Goal: Information Seeking & Learning: Find specific fact

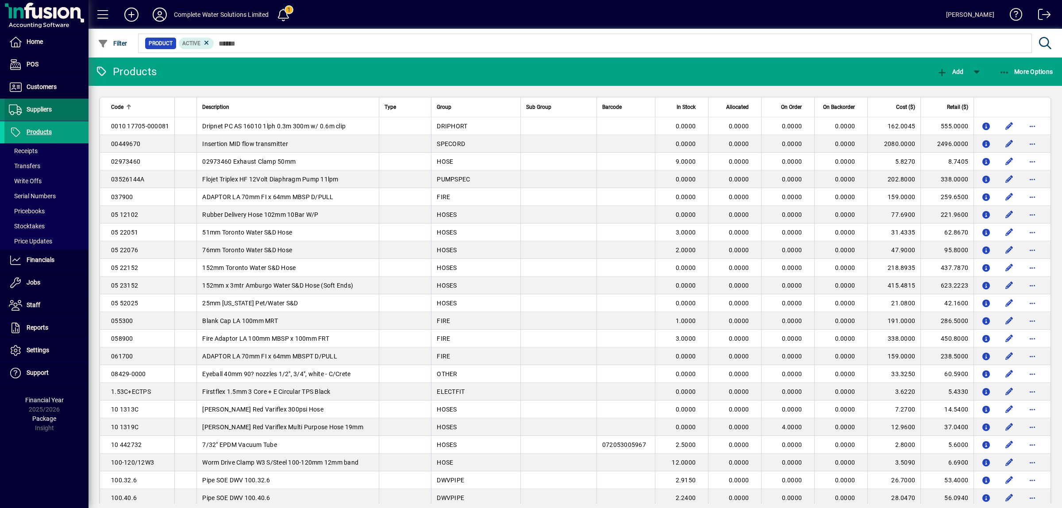
click at [58, 103] on span at bounding box center [46, 109] width 84 height 21
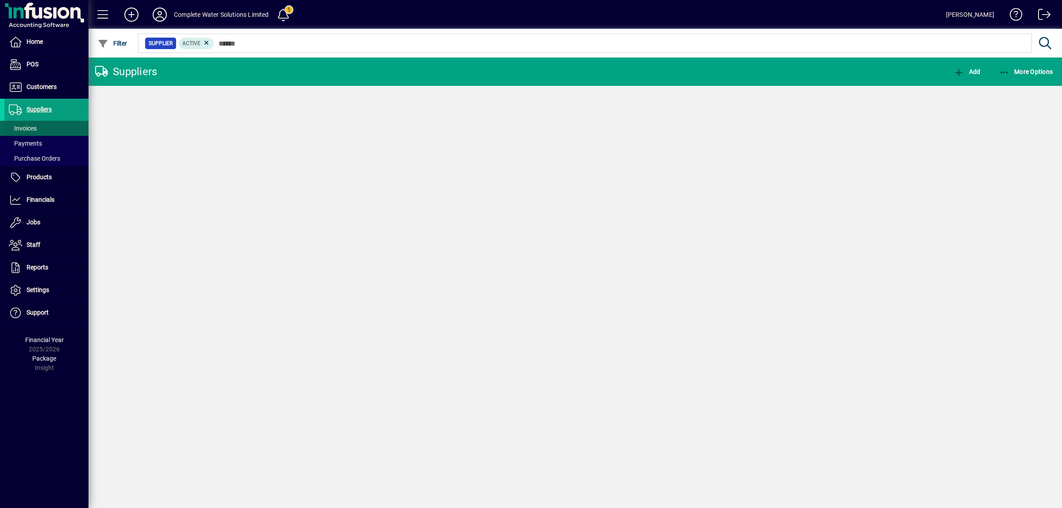
click at [36, 128] on span "Invoices" at bounding box center [23, 128] width 28 height 7
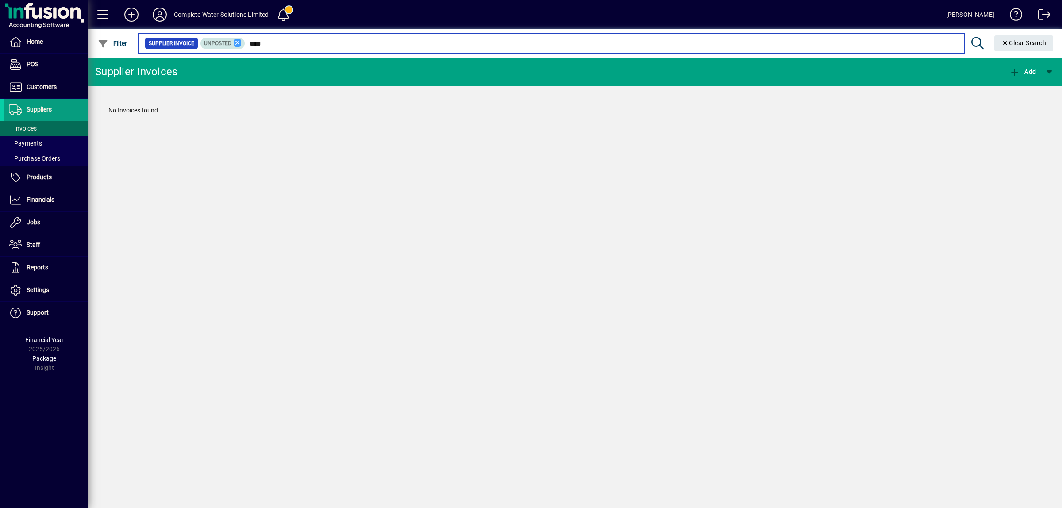
type input "****"
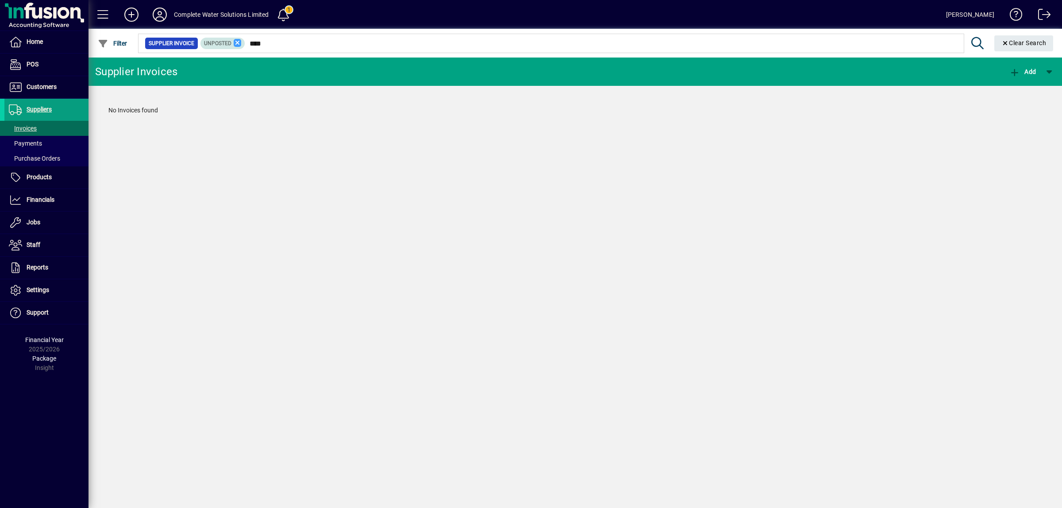
click at [237, 40] on icon at bounding box center [238, 43] width 8 height 8
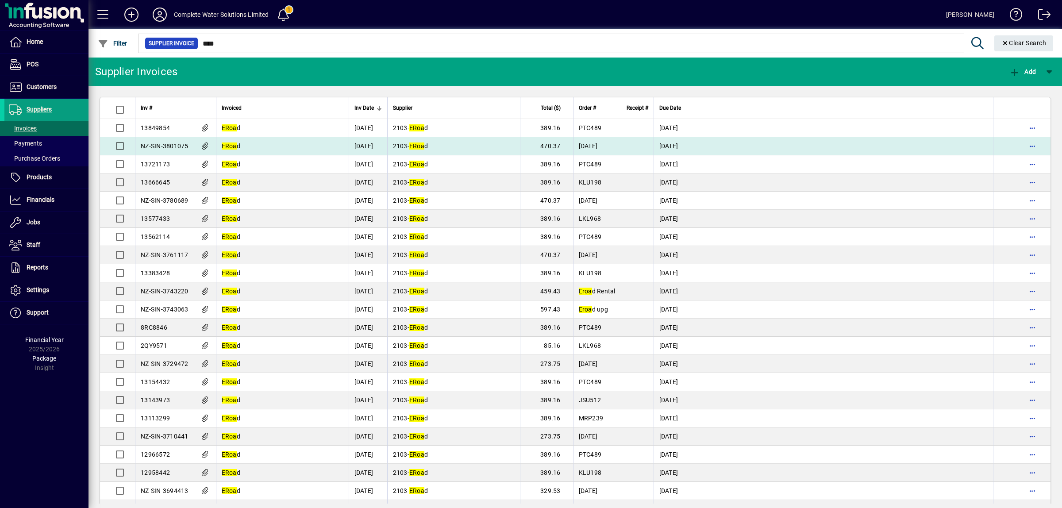
click at [475, 142] on td "2103 - ERoa d" at bounding box center [453, 146] width 133 height 18
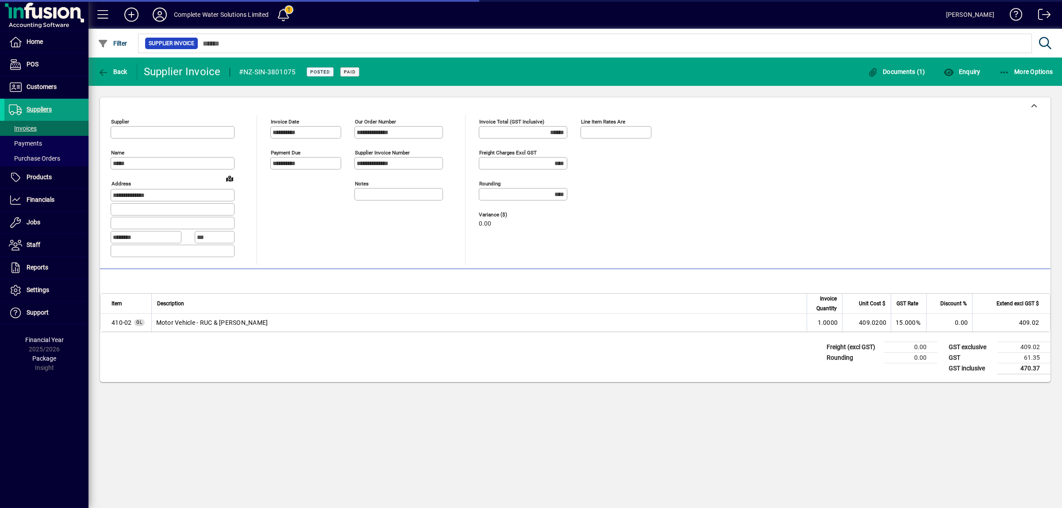
type input "**********"
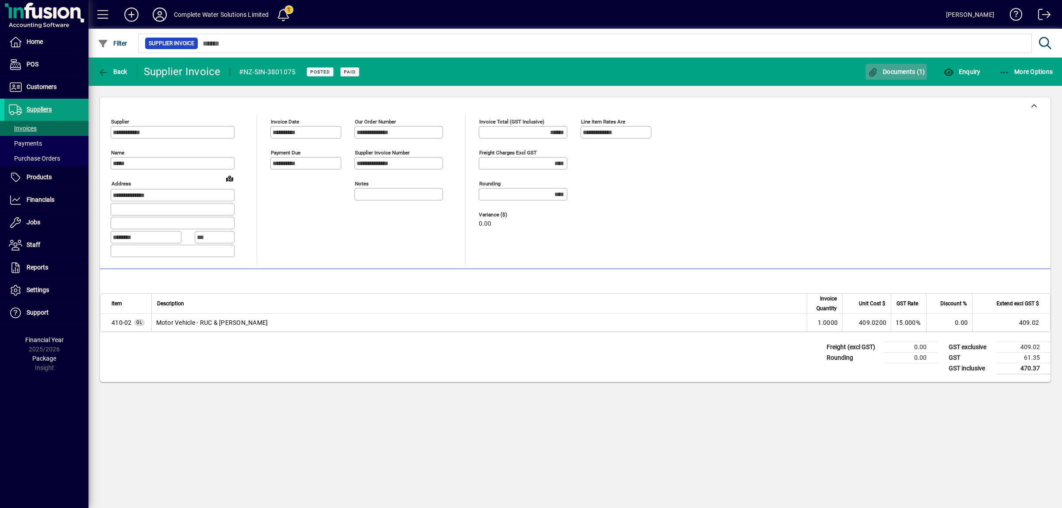
click at [879, 75] on icon "button" at bounding box center [873, 72] width 11 height 9
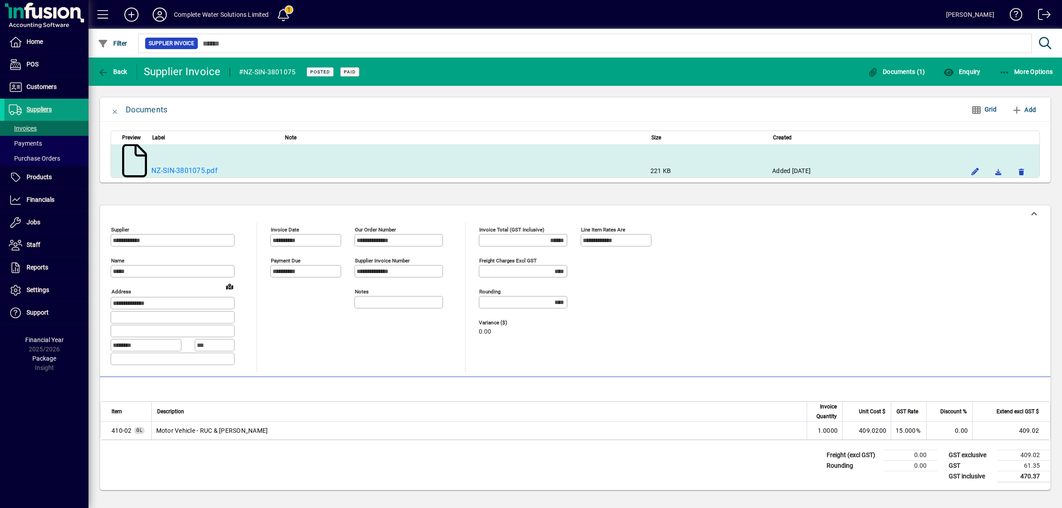
click at [134, 162] on icon at bounding box center [134, 160] width 25 height 33
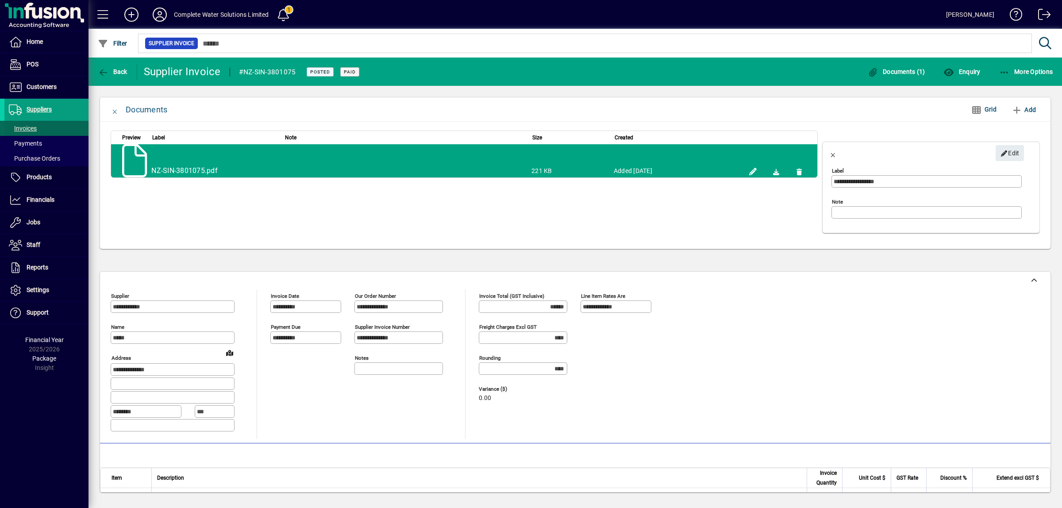
drag, startPoint x: 36, startPoint y: 125, endPoint x: 56, endPoint y: 123, distance: 20.0
click at [36, 125] on span "Invoices" at bounding box center [23, 128] width 28 height 7
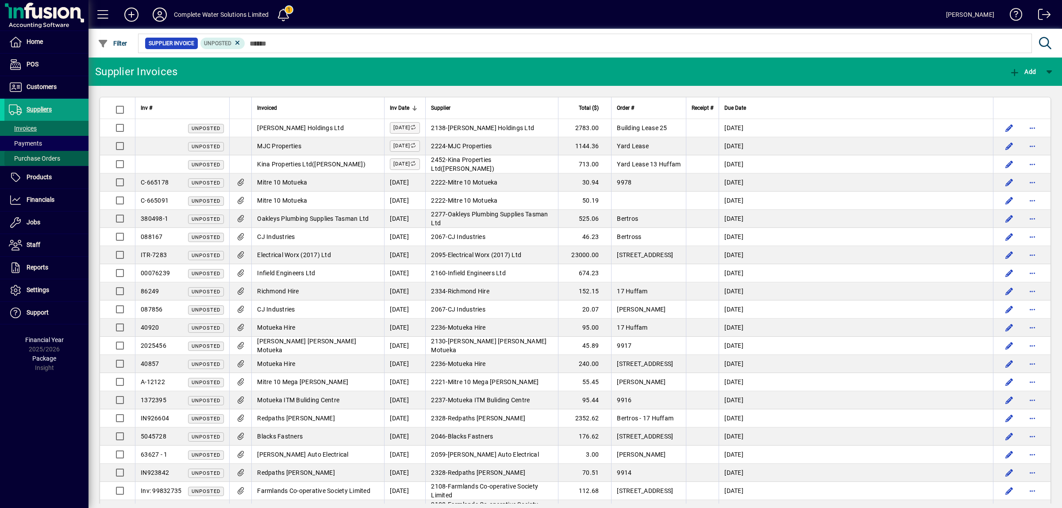
click at [67, 160] on span at bounding box center [46, 158] width 84 height 21
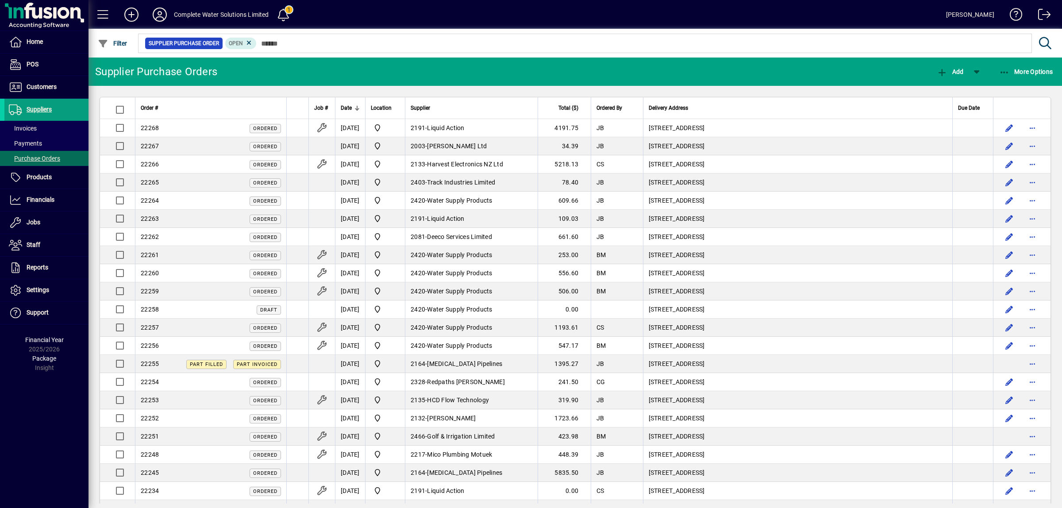
drag, startPoint x: 42, startPoint y: 108, endPoint x: 287, endPoint y: 46, distance: 252.3
click at [42, 108] on span "Suppliers" at bounding box center [39, 109] width 25 height 7
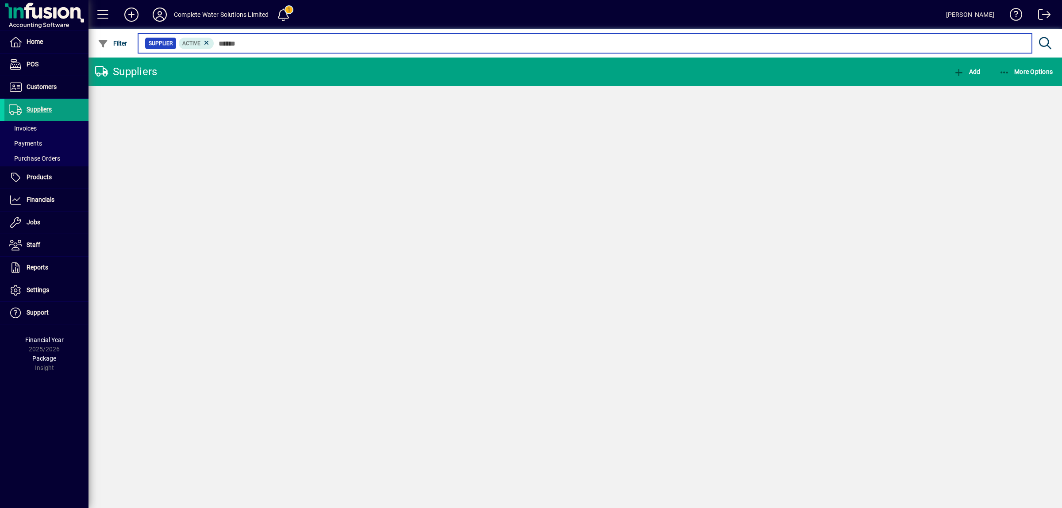
type input "*"
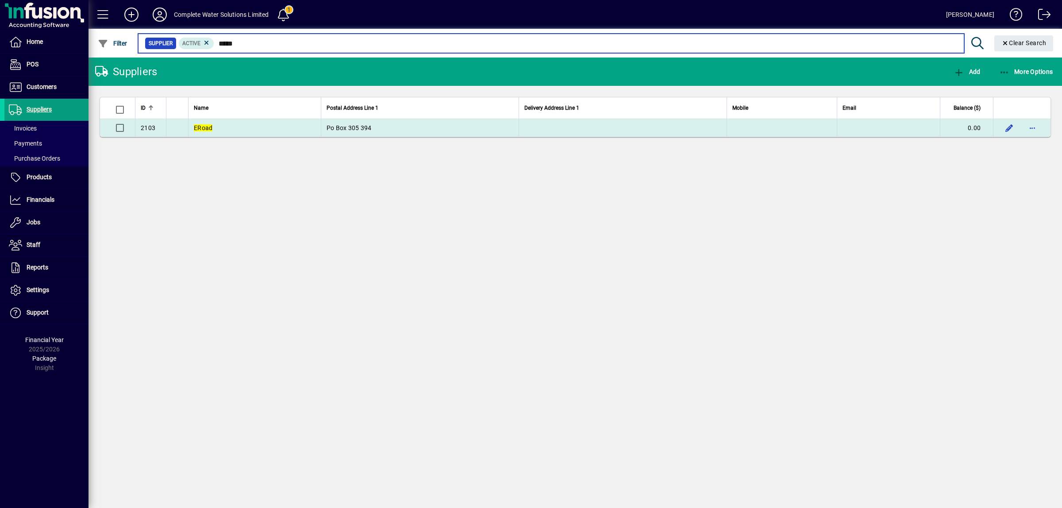
type input "*****"
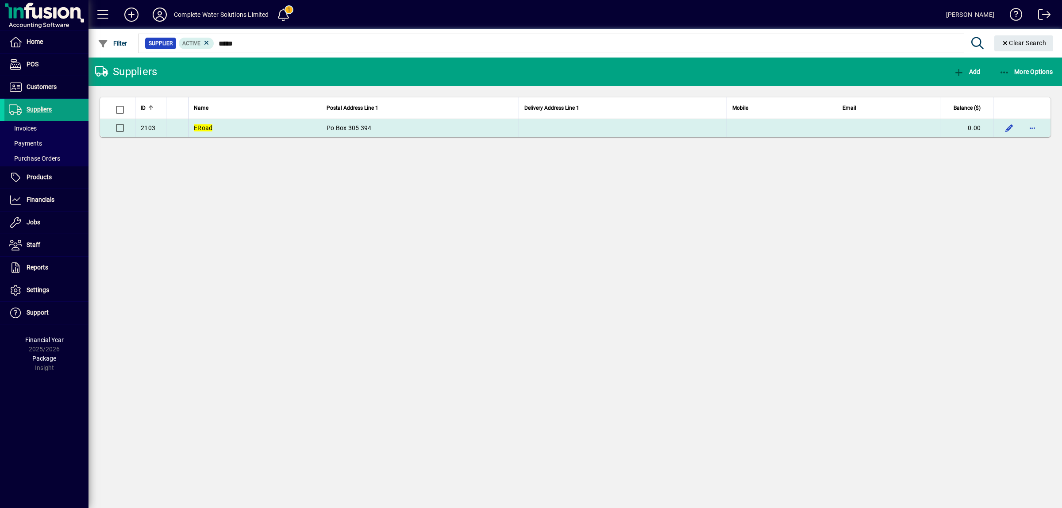
click at [374, 133] on td "Po Box 305 394" at bounding box center [420, 128] width 198 height 18
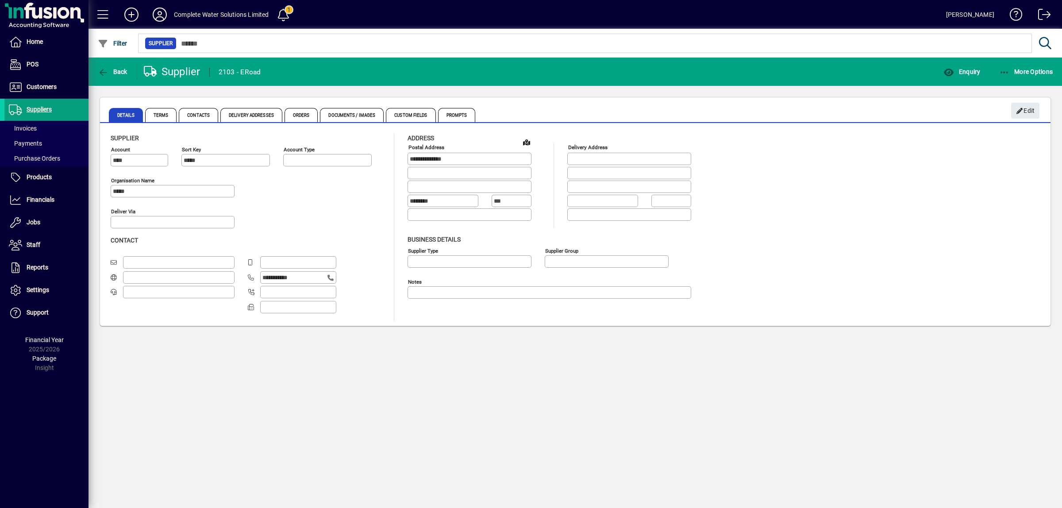
type input "**********"
click at [975, 72] on span "Enquiry" at bounding box center [962, 71] width 37 height 7
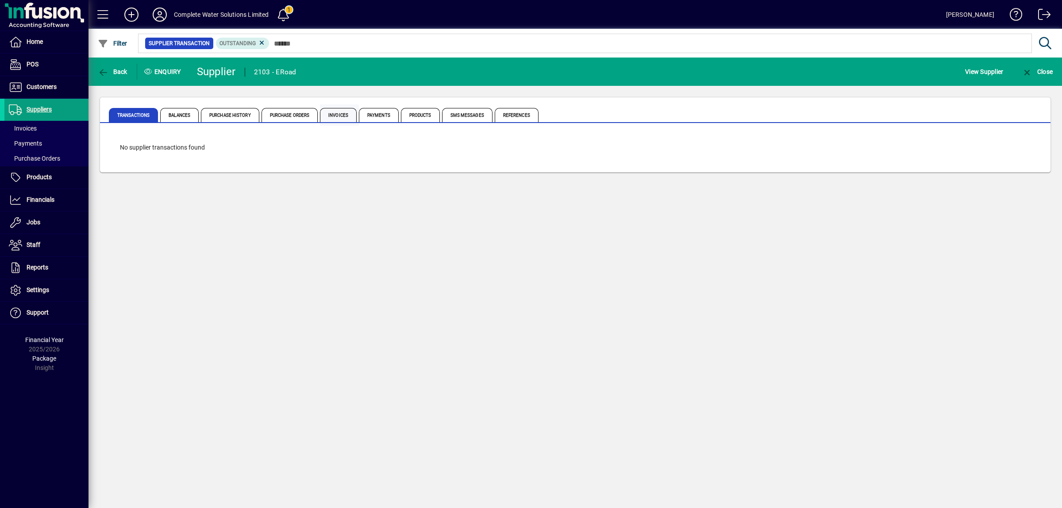
click at [346, 112] on span "Invoices" at bounding box center [338, 115] width 37 height 14
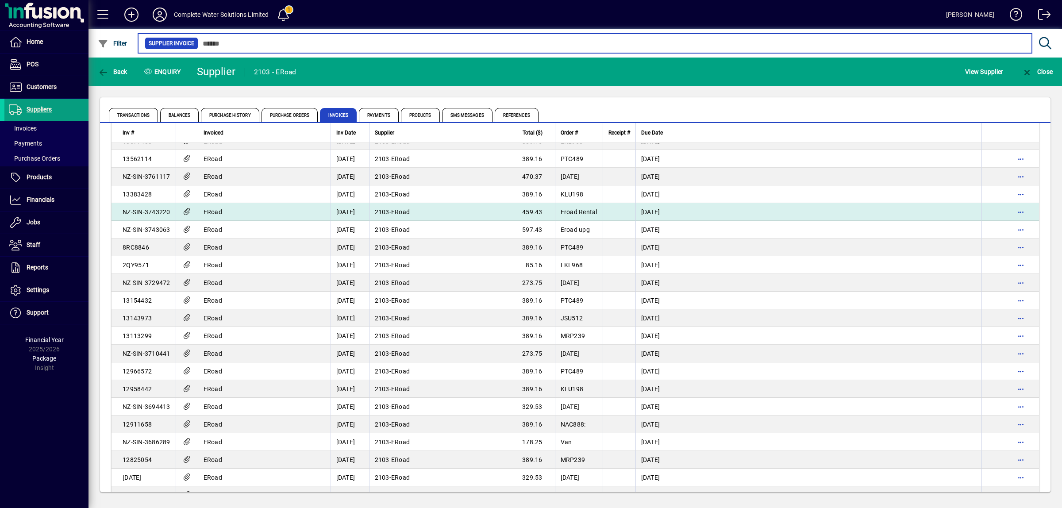
scroll to position [166, 0]
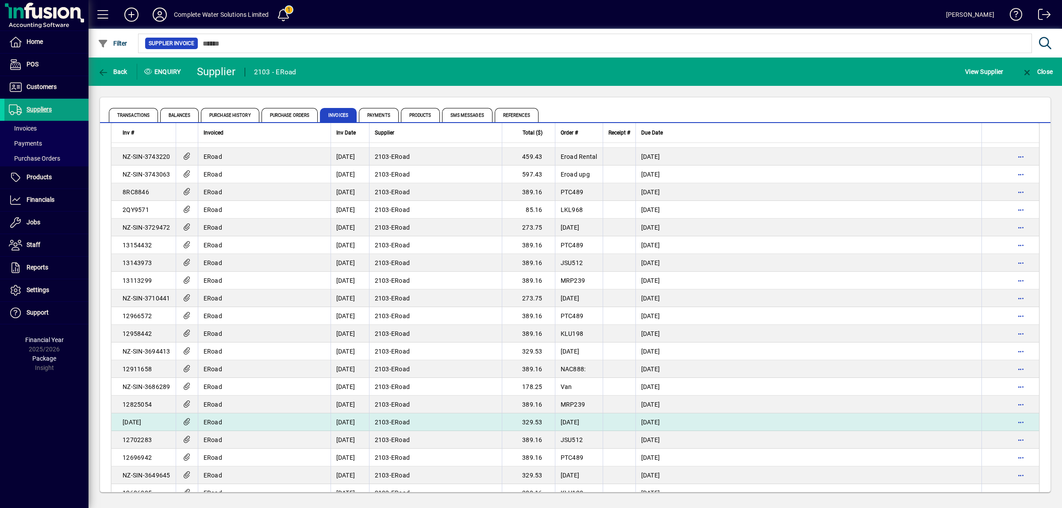
click at [380, 424] on td "2103 - ERoad" at bounding box center [435, 422] width 133 height 18
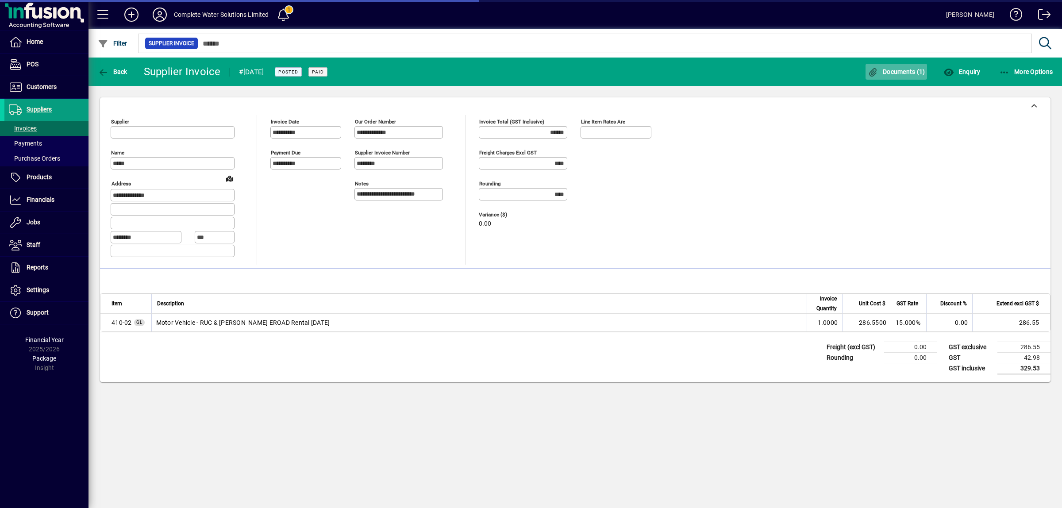
type input "**********"
click at [906, 69] on span "Documents (1)" at bounding box center [897, 71] width 58 height 7
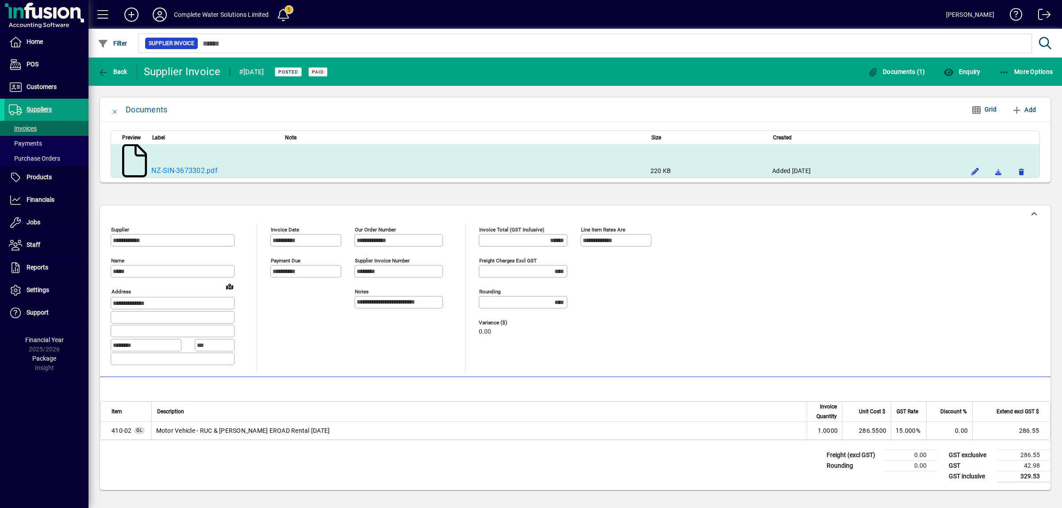
click at [133, 162] on icon at bounding box center [134, 160] width 25 height 33
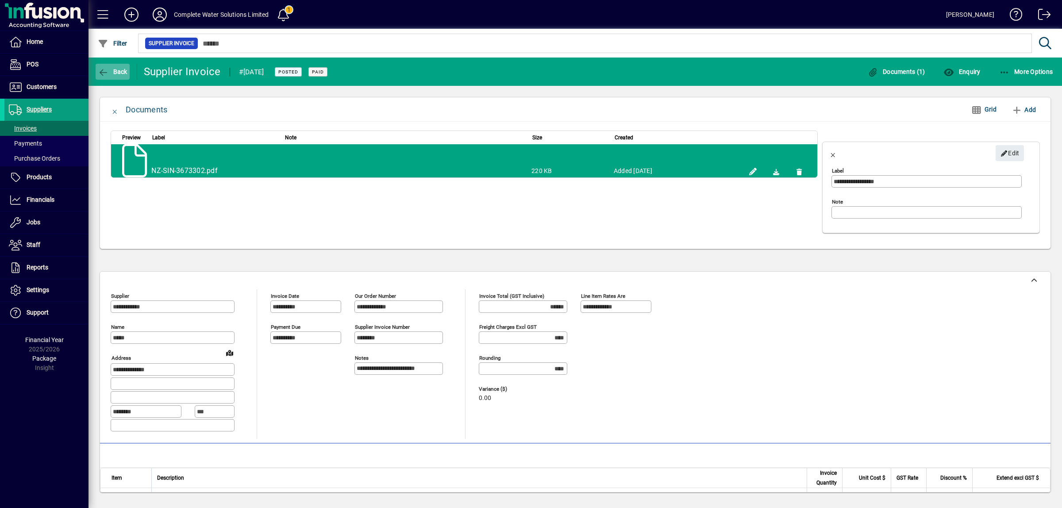
click at [116, 77] on span "button" at bounding box center [113, 71] width 34 height 21
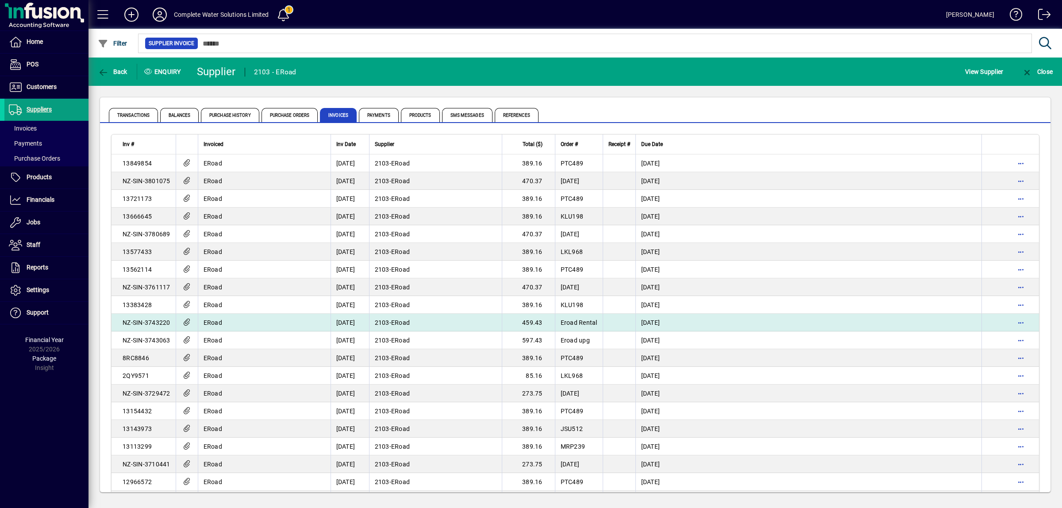
click at [598, 325] on span "Eroad Rental" at bounding box center [579, 322] width 37 height 7
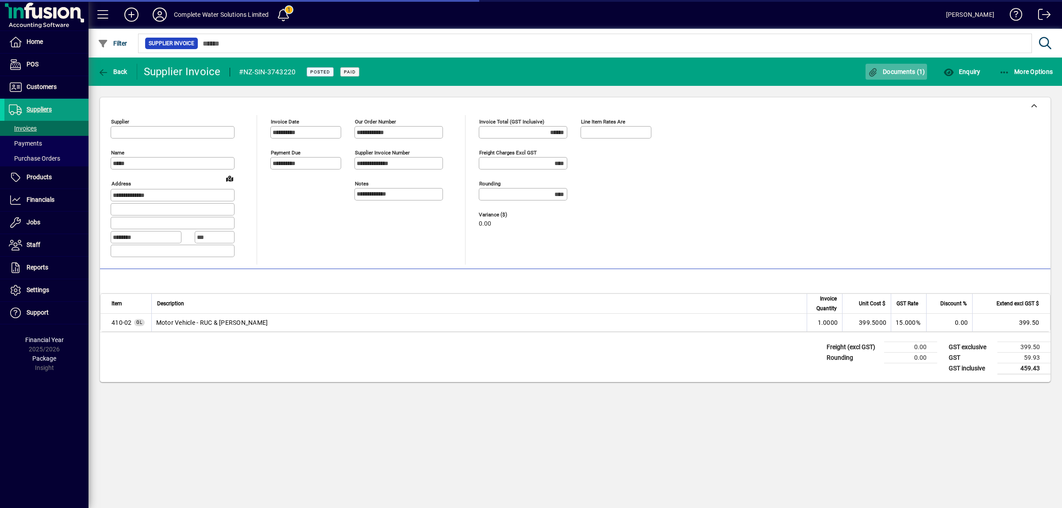
type input "**********"
click at [890, 69] on span "Documents (1)" at bounding box center [897, 71] width 58 height 7
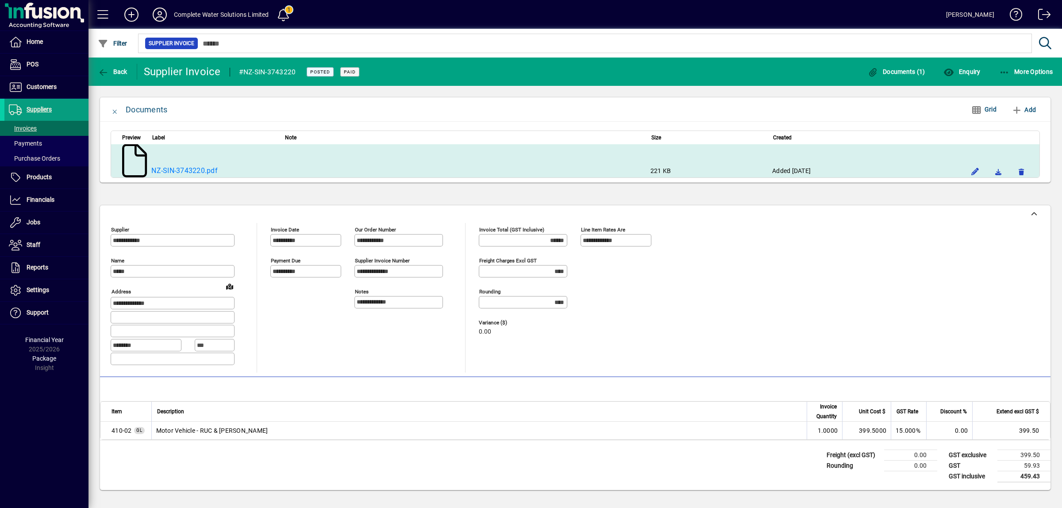
click at [129, 156] on icon at bounding box center [134, 160] width 25 height 33
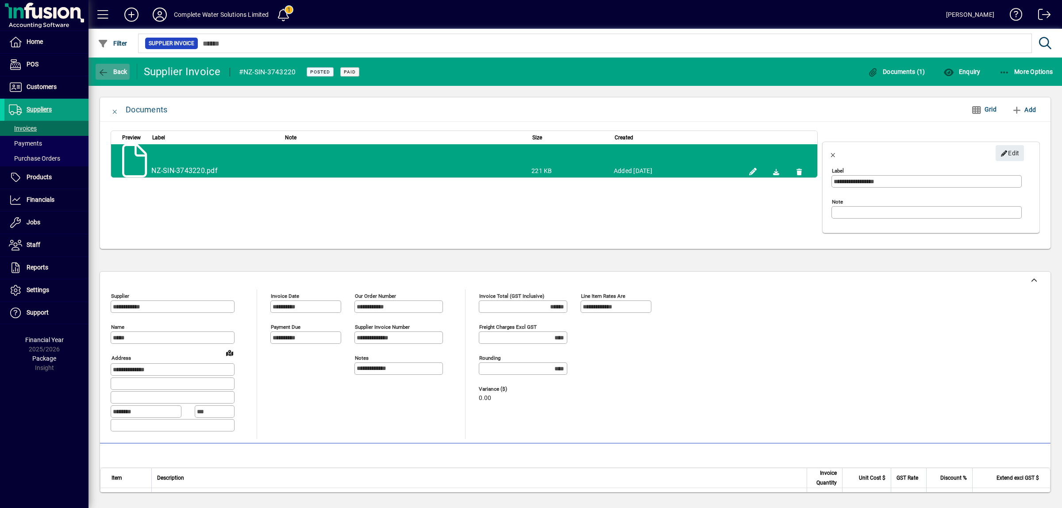
click at [117, 70] on span "Back" at bounding box center [113, 71] width 30 height 7
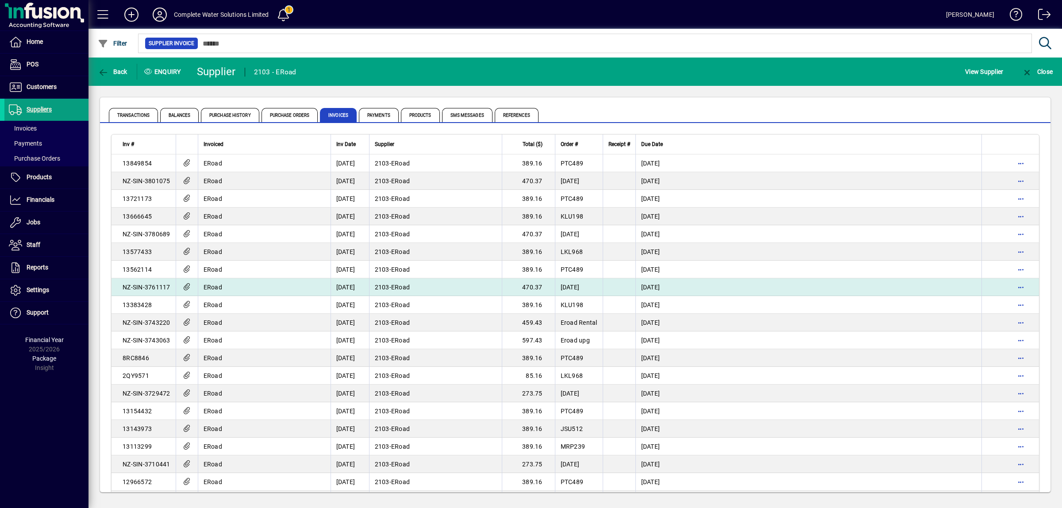
click at [449, 284] on td "2103 - ERoad" at bounding box center [435, 287] width 133 height 18
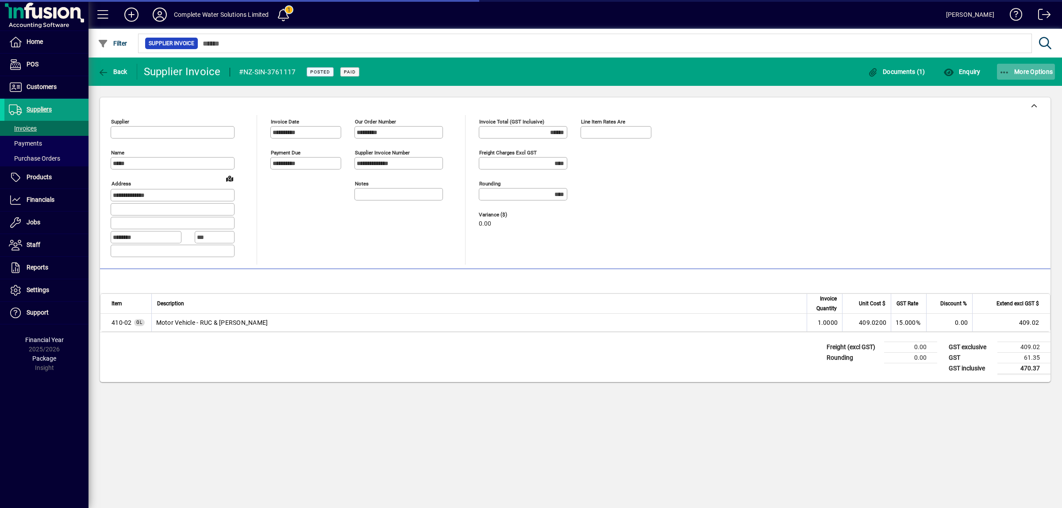
type input "**********"
click at [1006, 68] on icon "button" at bounding box center [1005, 72] width 11 height 9
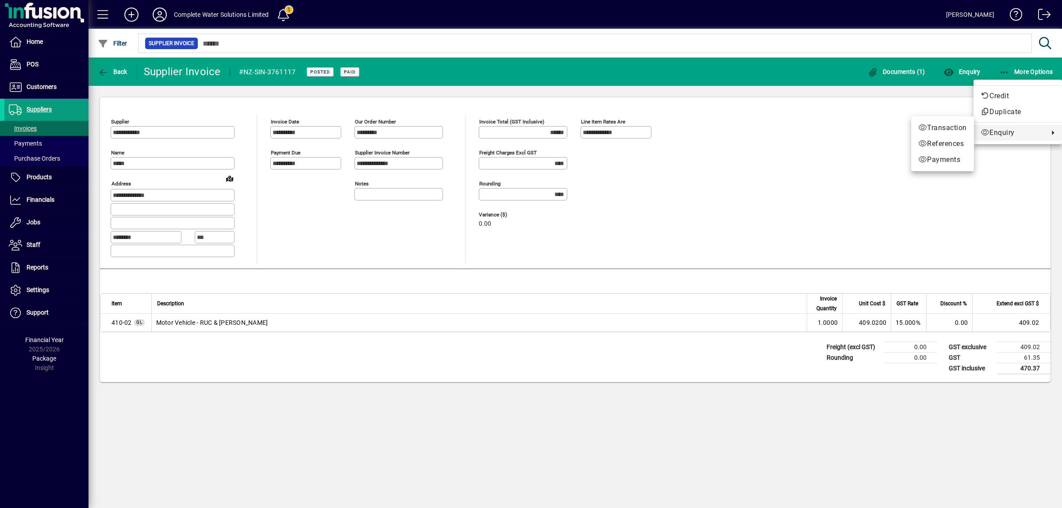
click at [831, 189] on div at bounding box center [531, 254] width 1062 height 508
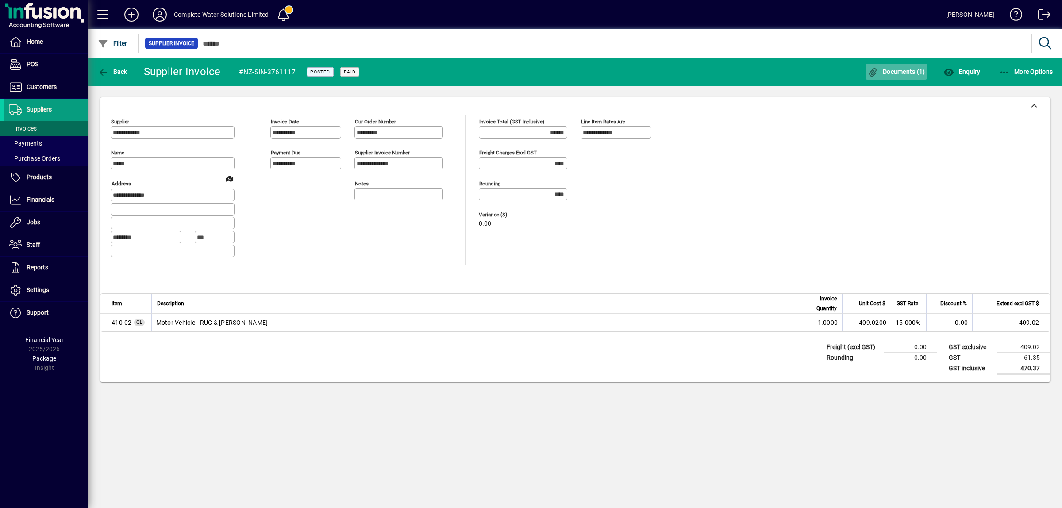
click at [890, 72] on span "Documents (1)" at bounding box center [897, 71] width 58 height 7
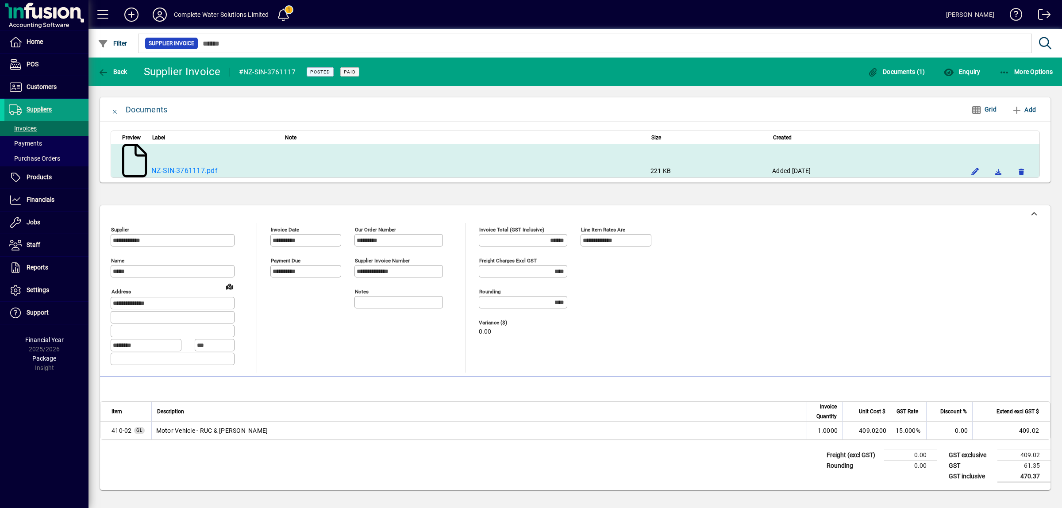
click at [128, 162] on icon at bounding box center [134, 160] width 25 height 33
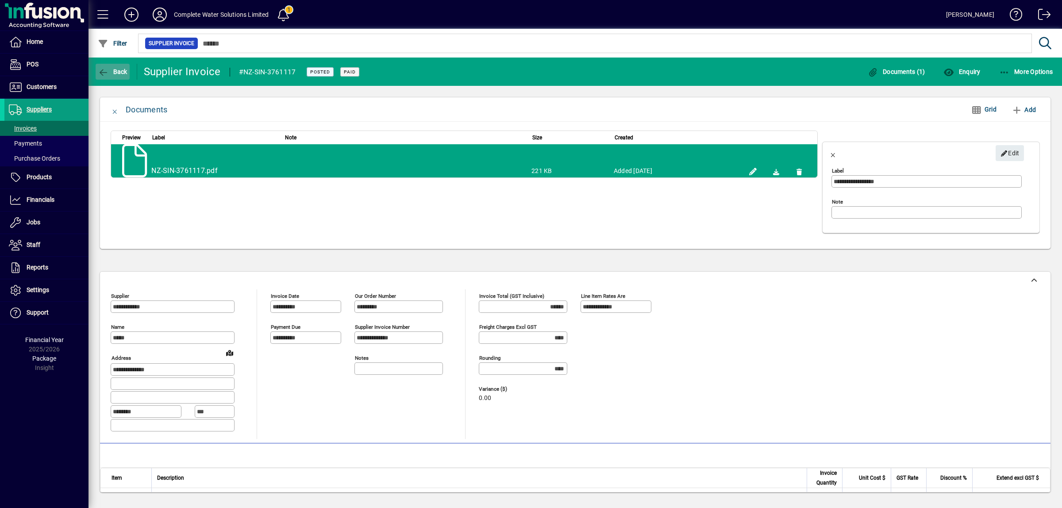
click at [121, 70] on span "Back" at bounding box center [113, 71] width 30 height 7
